Goal: Task Accomplishment & Management: Complete application form

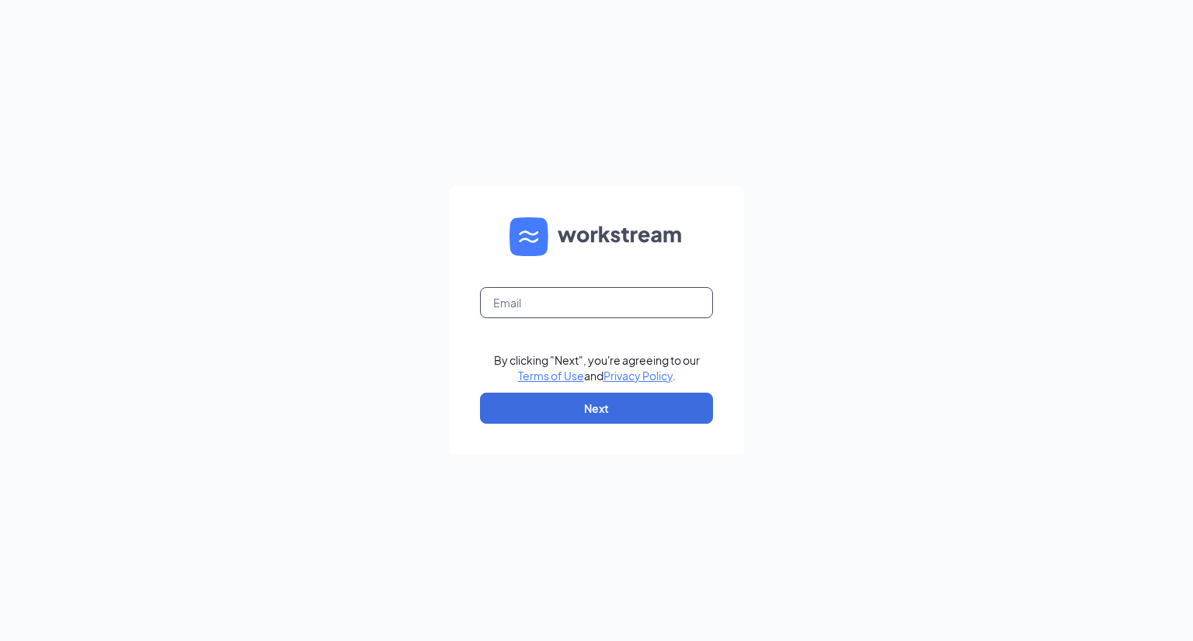
click at [531, 292] on input "text" at bounding box center [596, 302] width 233 height 31
type input "[EMAIL_ADDRESS][DOMAIN_NAME]"
click at [619, 412] on button "Next" at bounding box center [596, 408] width 233 height 31
